Goal: Task Accomplishment & Management: Use online tool/utility

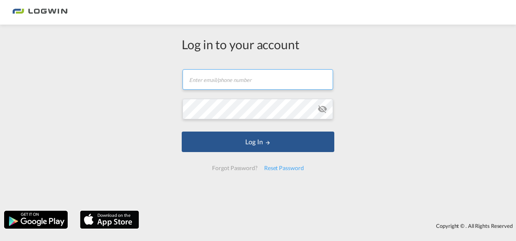
click at [203, 80] on input "text" at bounding box center [257, 79] width 150 height 20
type input "[EMAIL_ADDRESS][PERSON_NAME][DOMAIN_NAME]"
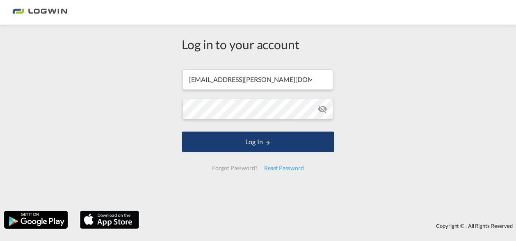
click at [242, 140] on button "Log In" at bounding box center [258, 142] width 152 height 20
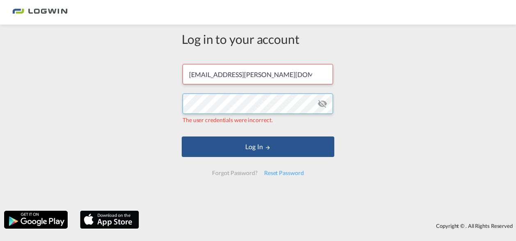
click at [164, 103] on div "Log in to your account [EMAIL_ADDRESS][PERSON_NAME][DOMAIN_NAME] The user crede…" at bounding box center [258, 118] width 516 height 178
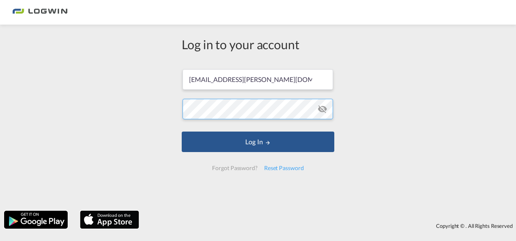
click at [182, 132] on button "Log In" at bounding box center [258, 142] width 152 height 20
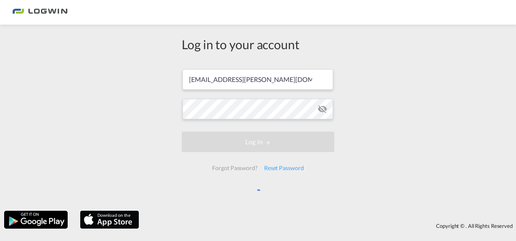
click at [399, 126] on div "Log in to your account [EMAIL_ADDRESS][PERSON_NAME][DOMAIN_NAME] Log In Forgot …" at bounding box center [258, 118] width 516 height 178
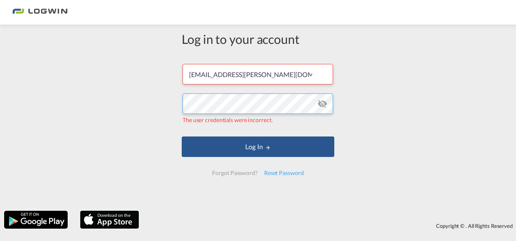
click at [118, 88] on div "Log in to your account [EMAIL_ADDRESS][PERSON_NAME][DOMAIN_NAME] The user crede…" at bounding box center [258, 118] width 516 height 178
click at [160, 102] on div "Log in to your account [EMAIL_ADDRESS][PERSON_NAME][DOMAIN_NAME] The user crede…" at bounding box center [258, 118] width 516 height 178
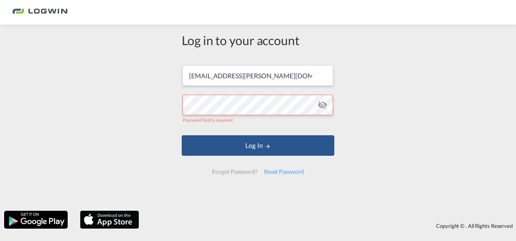
click at [322, 102] on md-icon "icon-eye-off" at bounding box center [322, 105] width 10 height 10
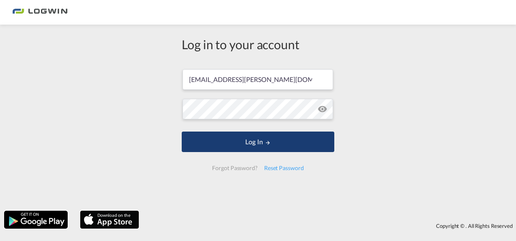
click at [250, 144] on button "Log In" at bounding box center [258, 142] width 152 height 20
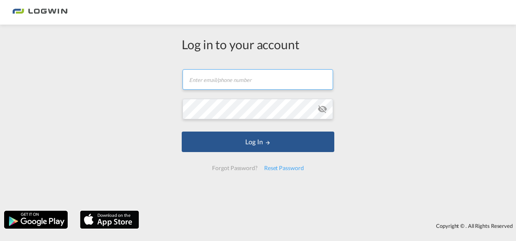
click at [216, 80] on input "text" at bounding box center [257, 79] width 150 height 20
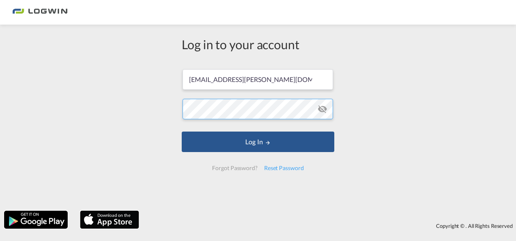
click at [137, 108] on div "Log in to your account [EMAIL_ADDRESS][PERSON_NAME][DOMAIN_NAME] Log In Forgot …" at bounding box center [258, 118] width 516 height 178
click at [182, 132] on button "Log In" at bounding box center [258, 142] width 152 height 20
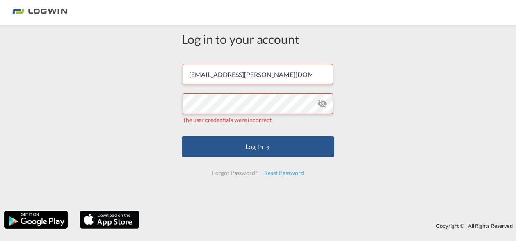
click at [318, 102] on md-icon "icon-eye-off" at bounding box center [322, 104] width 10 height 10
drag, startPoint x: 296, startPoint y: 73, endPoint x: 166, endPoint y: 66, distance: 130.1
click at [166, 66] on div "Log in to your account [EMAIL_ADDRESS][PERSON_NAME][DOMAIN_NAME] The user crede…" at bounding box center [258, 118] width 516 height 178
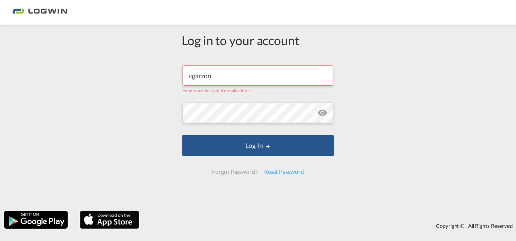
click at [239, 236] on div "Log in to your account cgarzon Email must be a valid e-mail address Log In Forg…" at bounding box center [258, 120] width 516 height 241
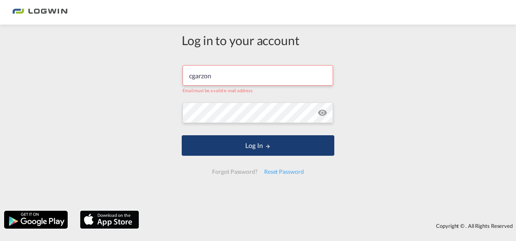
click at [266, 149] on md-icon "LOGIN" at bounding box center [268, 146] width 6 height 6
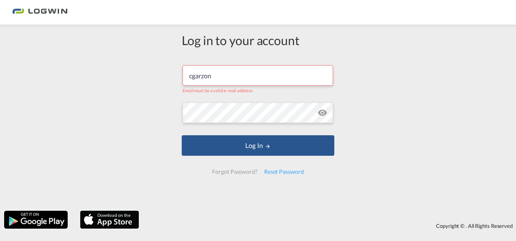
drag, startPoint x: 223, startPoint y: 74, endPoint x: 155, endPoint y: 71, distance: 68.5
click at [166, 71] on div "Log in to your account cgarzon Email must be a valid e-mail address Log In Forg…" at bounding box center [258, 118] width 516 height 178
type input "car"
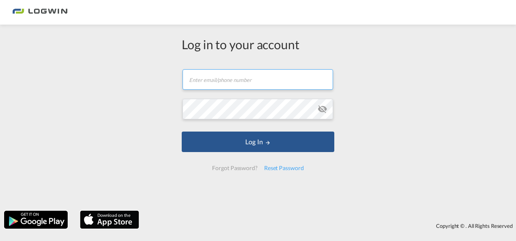
click at [229, 79] on input "text" at bounding box center [257, 79] width 150 height 20
type input "[EMAIL_ADDRESS][PERSON_NAME][DOMAIN_NAME]"
click at [324, 111] on md-icon "icon-eye-off" at bounding box center [322, 109] width 10 height 10
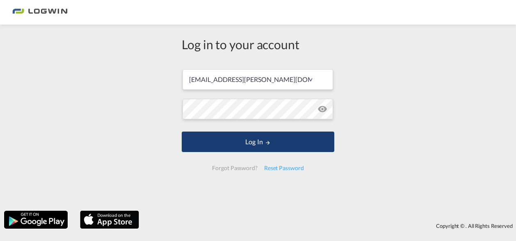
click at [248, 141] on button "Log In" at bounding box center [258, 142] width 152 height 20
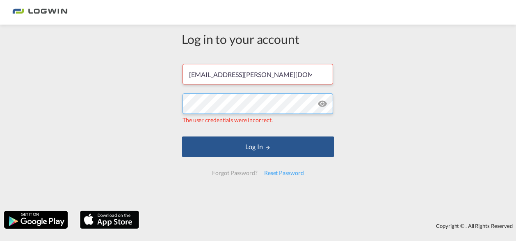
click at [154, 91] on div "Log in to your account [EMAIL_ADDRESS][PERSON_NAME][DOMAIN_NAME] The user crede…" at bounding box center [258, 118] width 516 height 178
click at [156, 139] on div "Log in to your account [EMAIL_ADDRESS][PERSON_NAME][DOMAIN_NAME] The user crede…" at bounding box center [258, 118] width 516 height 178
click at [286, 173] on div "Reset Password" at bounding box center [284, 173] width 46 height 15
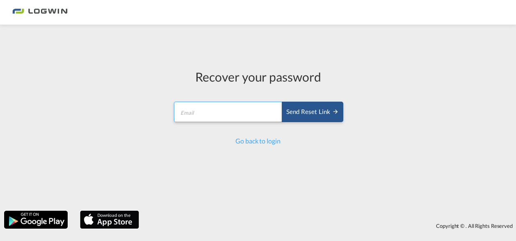
click at [230, 116] on input "email" at bounding box center [228, 112] width 109 height 20
click at [307, 115] on div "Send reset link" at bounding box center [312, 111] width 52 height 9
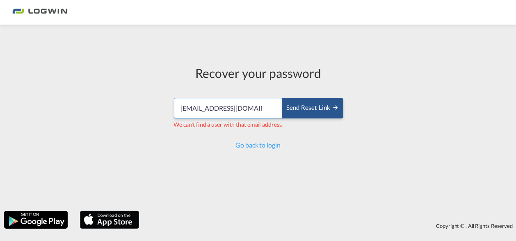
click at [230, 105] on input "[EMAIL_ADDRESS][DOMAIN_NAME]" at bounding box center [228, 108] width 109 height 20
drag, startPoint x: 255, startPoint y: 107, endPoint x: 103, endPoint y: 94, distance: 151.8
click at [103, 94] on div "Recover your password [SECURITY_DATA][DOMAIN_NAME] Send reset link We can't fin…" at bounding box center [258, 118] width 516 height 178
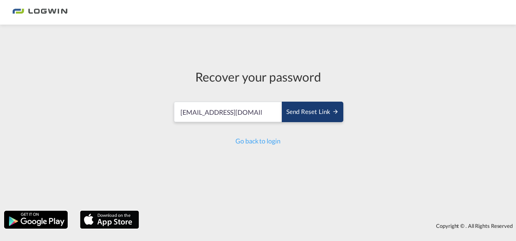
click at [329, 109] on div "Send reset link" at bounding box center [312, 111] width 52 height 9
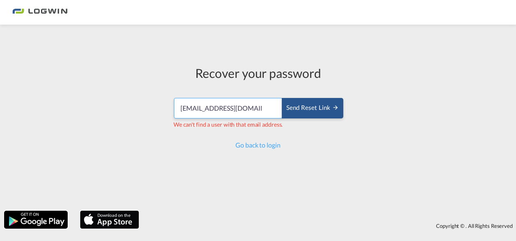
click at [247, 108] on input "[EMAIL_ADDRESS][DOMAIN_NAME]" at bounding box center [228, 108] width 109 height 20
drag, startPoint x: 247, startPoint y: 108, endPoint x: 63, endPoint y: 102, distance: 183.7
click at [63, 102] on div "Recover your password [SECURITY_DATA][DOMAIN_NAME] Send reset link We can't fin…" at bounding box center [258, 118] width 516 height 178
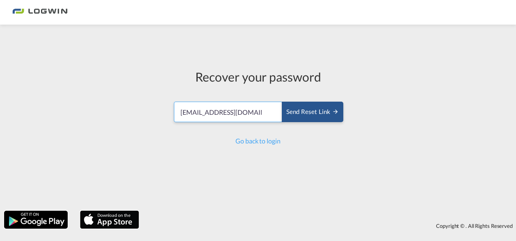
drag, startPoint x: 112, startPoint y: 95, endPoint x: 48, endPoint y: 93, distance: 63.5
click at [40, 85] on div "Recover your password [SECURITY_DATA][DOMAIN_NAME] Send reset link Send reset l…" at bounding box center [258, 118] width 516 height 178
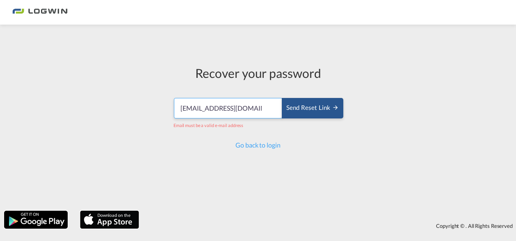
type input "[EMAIL_ADDRESS][DOMAIN_NAME]"
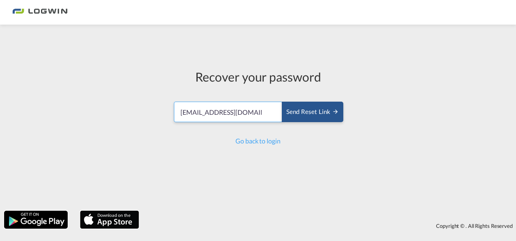
drag, startPoint x: 259, startPoint y: 109, endPoint x: 114, endPoint y: 98, distance: 145.5
click at [114, 98] on div "Recover your password [SECURITY_DATA][DOMAIN_NAME] Send reset link Send reset l…" at bounding box center [258, 118] width 516 height 178
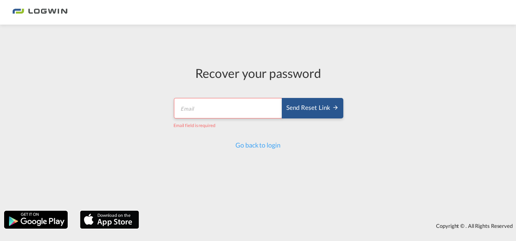
click at [201, 104] on input "email" at bounding box center [228, 108] width 109 height 20
paste input "[EMAIL_ADDRESS][PERSON_NAME][DOMAIN_NAME]"
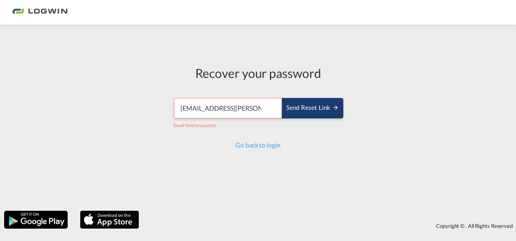
scroll to position [0, 26]
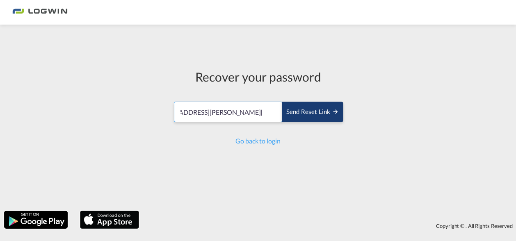
type input "[EMAIL_ADDRESS][PERSON_NAME][DOMAIN_NAME]"
click at [310, 109] on div "Send reset link" at bounding box center [312, 111] width 52 height 9
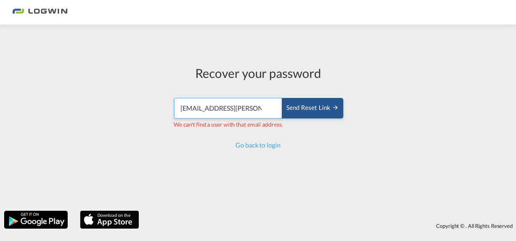
click at [216, 110] on input "[EMAIL_ADDRESS][PERSON_NAME][DOMAIN_NAME]" at bounding box center [228, 108] width 109 height 20
click at [392, 185] on div "Recover your password [EMAIL_ADDRESS][PERSON_NAME][DOMAIN_NAME] Send reset link…" at bounding box center [258, 118] width 516 height 178
click at [245, 108] on input "[EMAIL_ADDRESS][PERSON_NAME][DOMAIN_NAME]" at bounding box center [228, 108] width 109 height 20
click at [246, 108] on input "[EMAIL_ADDRESS][PERSON_NAME][DOMAIN_NAME]" at bounding box center [228, 108] width 109 height 20
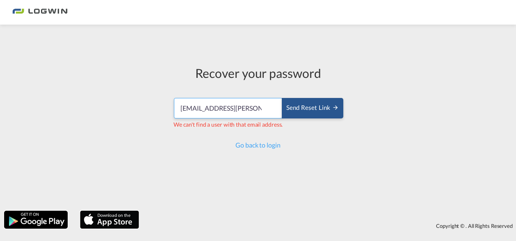
click at [246, 108] on input "[EMAIL_ADDRESS][PERSON_NAME][DOMAIN_NAME]" at bounding box center [228, 108] width 109 height 20
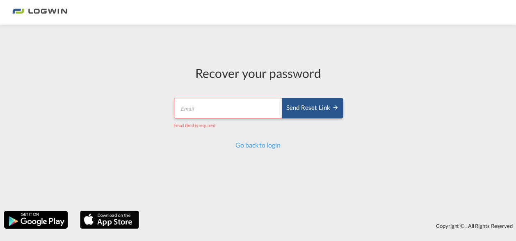
paste input "[EMAIL_ADDRESS][PERSON_NAME][DOMAIN_NAME]"
type input "[EMAIL_ADDRESS][PERSON_NAME][DOMAIN_NAME]"
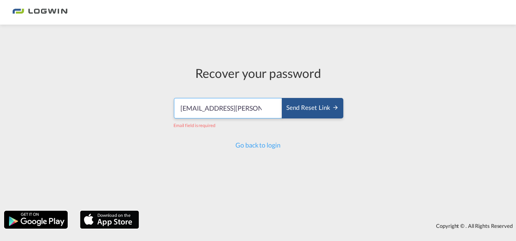
scroll to position [0, 26]
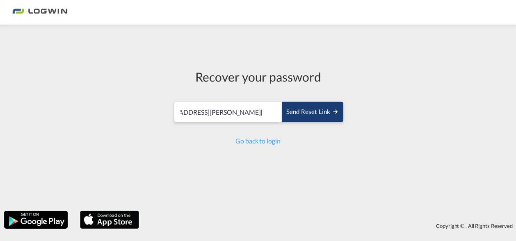
click at [313, 110] on div "Send reset link" at bounding box center [312, 111] width 52 height 9
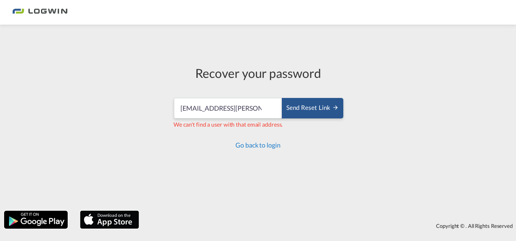
click at [266, 145] on link "Go back to login" at bounding box center [257, 145] width 45 height 8
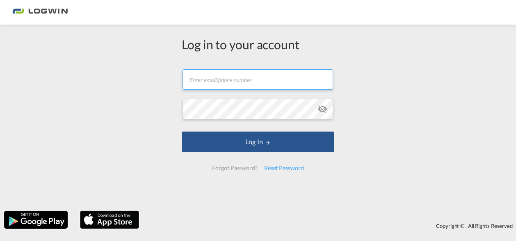
type input "[EMAIL_ADDRESS][PERSON_NAME][DOMAIN_NAME]"
click at [321, 111] on md-icon "icon-eye-off" at bounding box center [322, 109] width 10 height 10
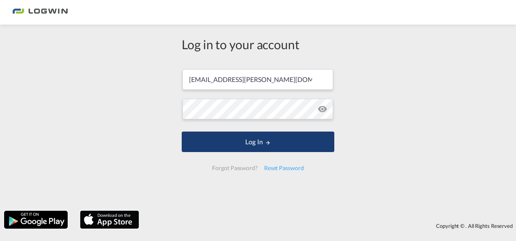
click at [298, 137] on button "Log In" at bounding box center [258, 142] width 152 height 20
